Goal: Task Accomplishment & Management: Manage account settings

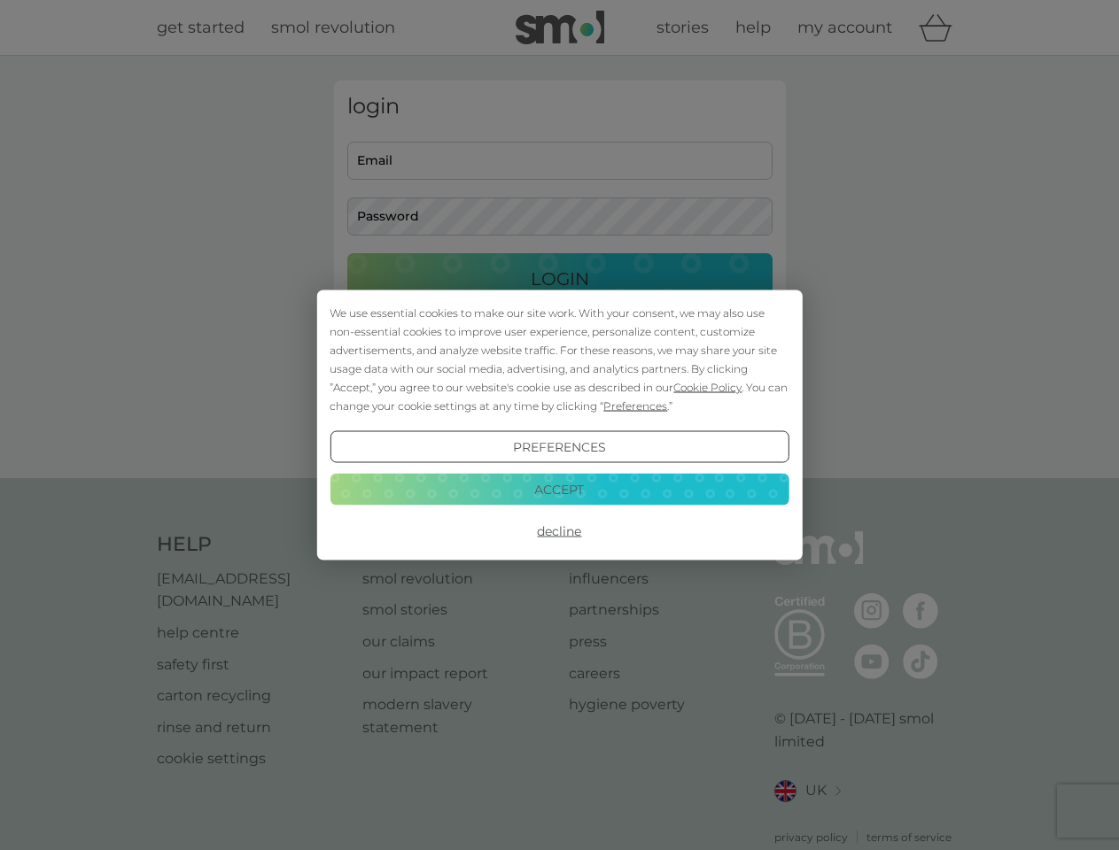
click at [708, 387] on span "Cookie Policy" at bounding box center [707, 387] width 68 height 13
click at [633, 406] on div "login Email Password Login ● ● ● ● ● ● ● ● ● ● ● ● ● ● ● ● ● ● ● ● ● ● ● ● ● ● …" at bounding box center [560, 267] width 452 height 373
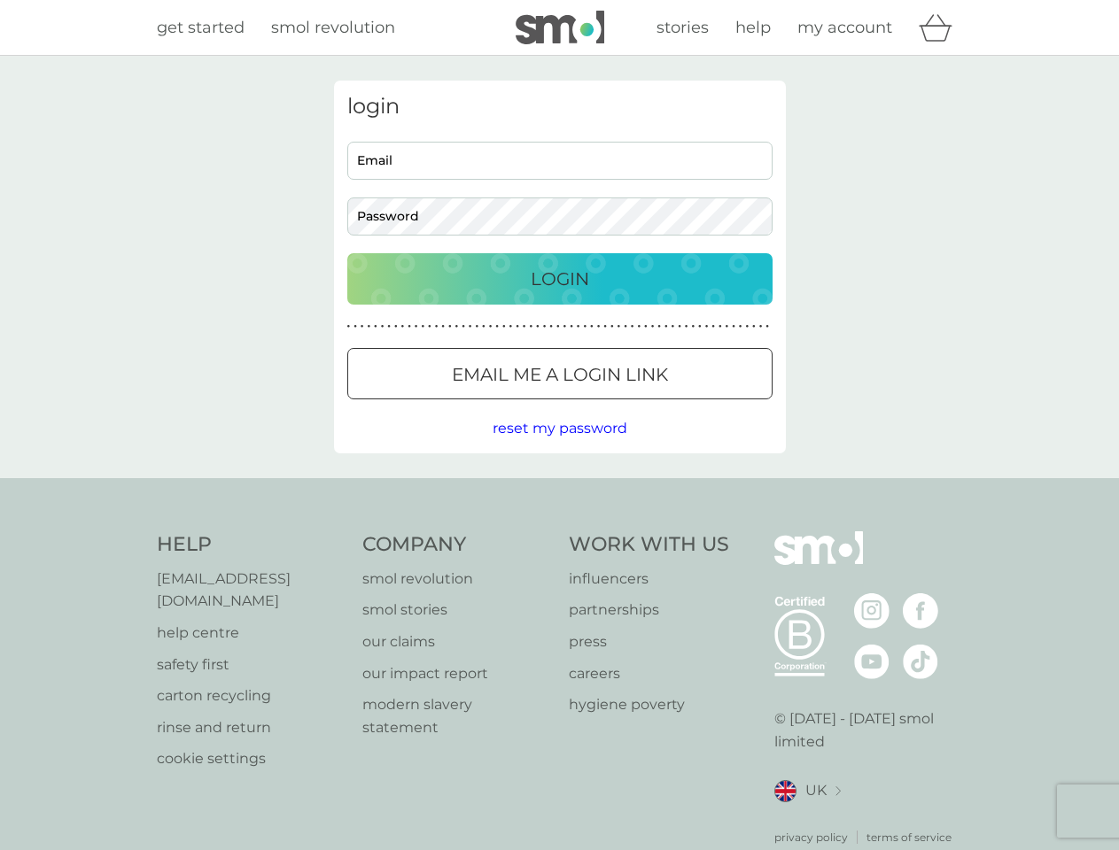
click at [559, 447] on div "login Email Password Login ● ● ● ● ● ● ● ● ● ● ● ● ● ● ● ● ● ● ● ● ● ● ● ● ● ● …" at bounding box center [560, 267] width 452 height 373
click at [559, 531] on div "Help [EMAIL_ADDRESS][DOMAIN_NAME] help centre safety first carton recycling rin…" at bounding box center [560, 688] width 806 height 314
click at [559, 489] on div "Help [EMAIL_ADDRESS][DOMAIN_NAME] help centre safety first carton recycling rin…" at bounding box center [559, 688] width 1119 height 421
